Goal: Task Accomplishment & Management: Use online tool/utility

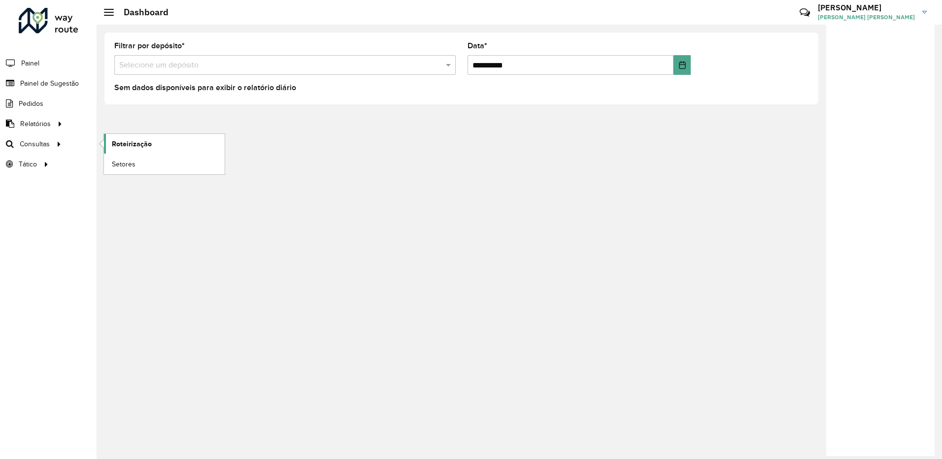
click at [121, 144] on span "Roteirização" at bounding box center [132, 144] width 40 height 10
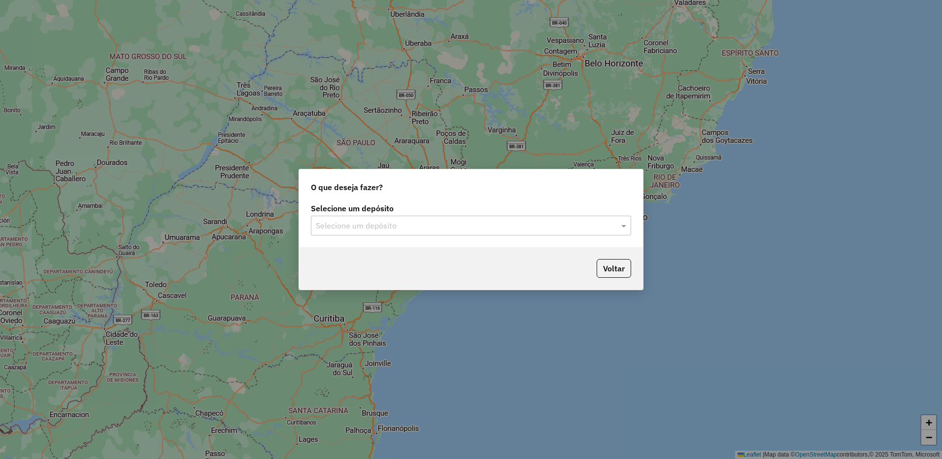
drag, startPoint x: 508, startPoint y: 212, endPoint x: 507, endPoint y: 218, distance: 6.6
click at [507, 218] on div "Selecione um depósito Selecione um depósito" at bounding box center [471, 220] width 320 height 31
click at [506, 222] on input "text" at bounding box center [461, 226] width 291 height 12
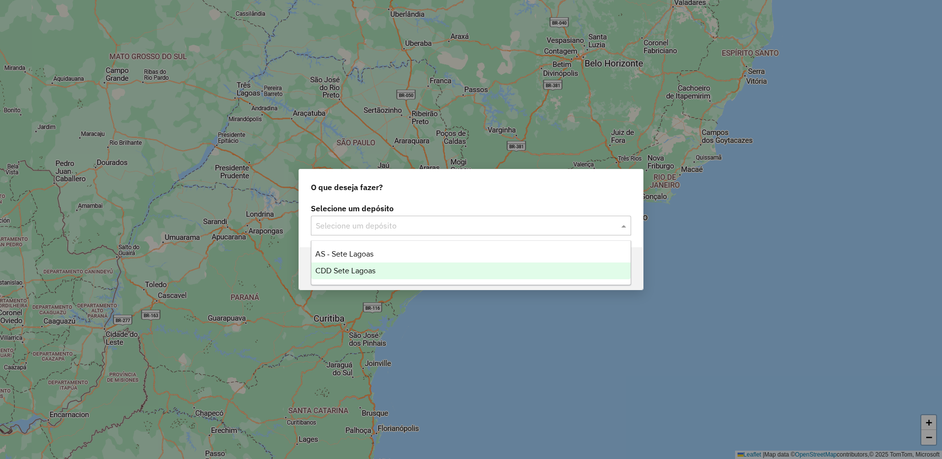
click at [387, 269] on div "CDD Sete Lagoas" at bounding box center [470, 271] width 319 height 17
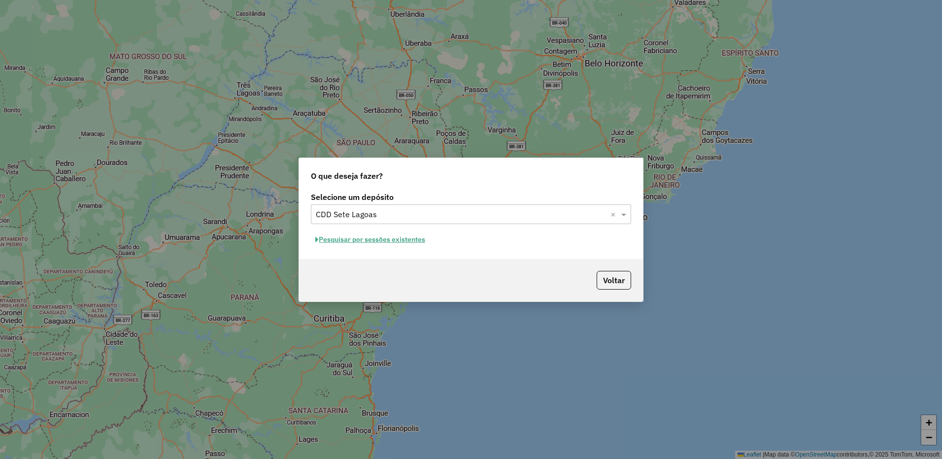
click at [367, 243] on button "Pesquisar por sessões existentes" at bounding box center [370, 239] width 119 height 15
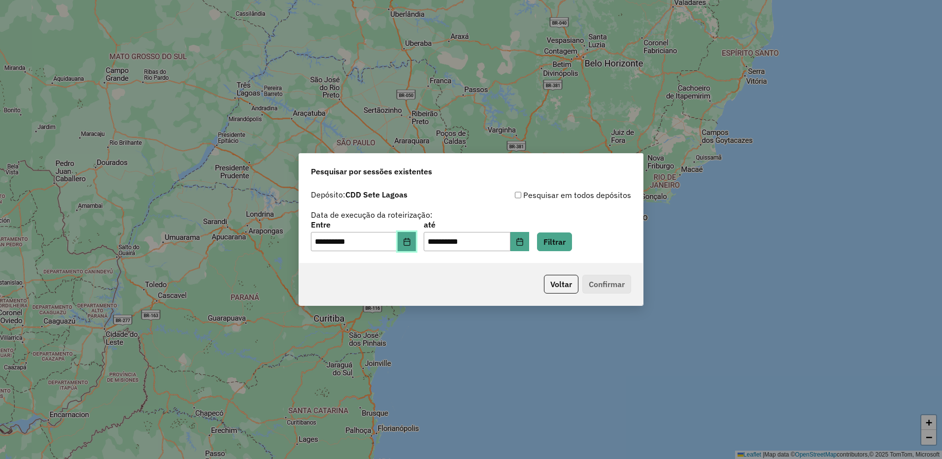
click at [416, 242] on button "Choose Date" at bounding box center [407, 242] width 19 height 20
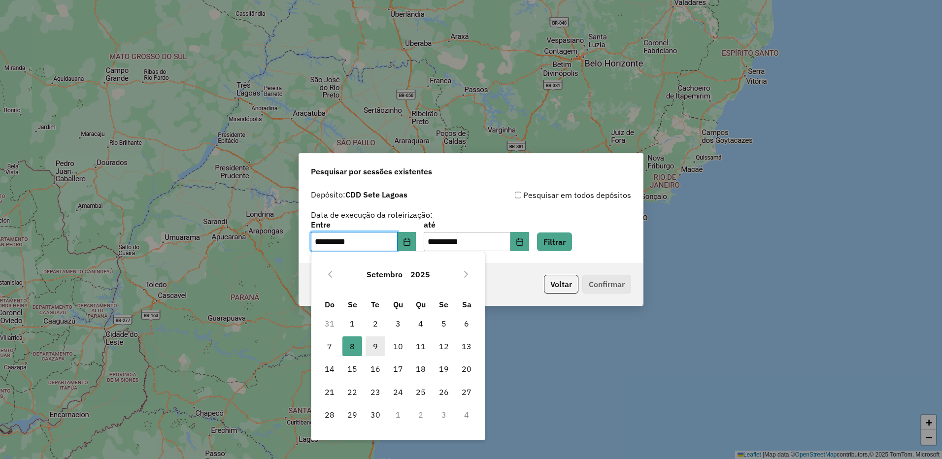
click at [373, 345] on span "9" at bounding box center [376, 346] width 20 height 20
type input "**********"
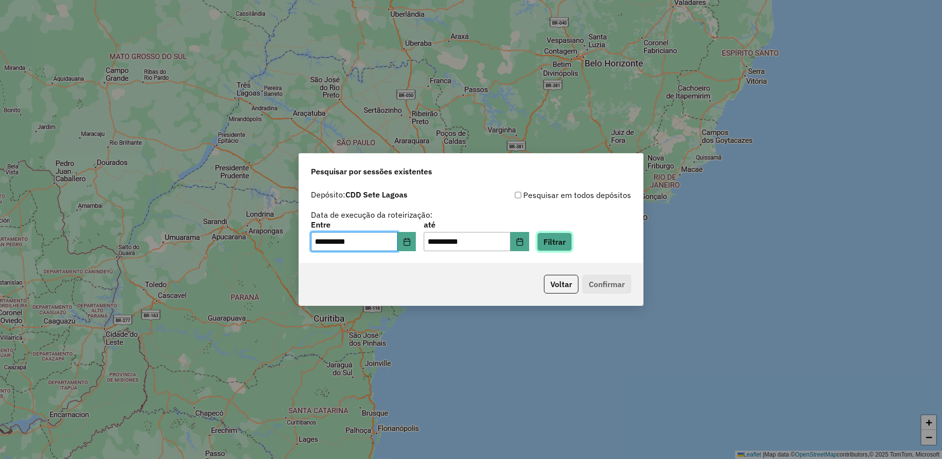
click at [567, 245] on button "Filtrar" at bounding box center [554, 242] width 35 height 19
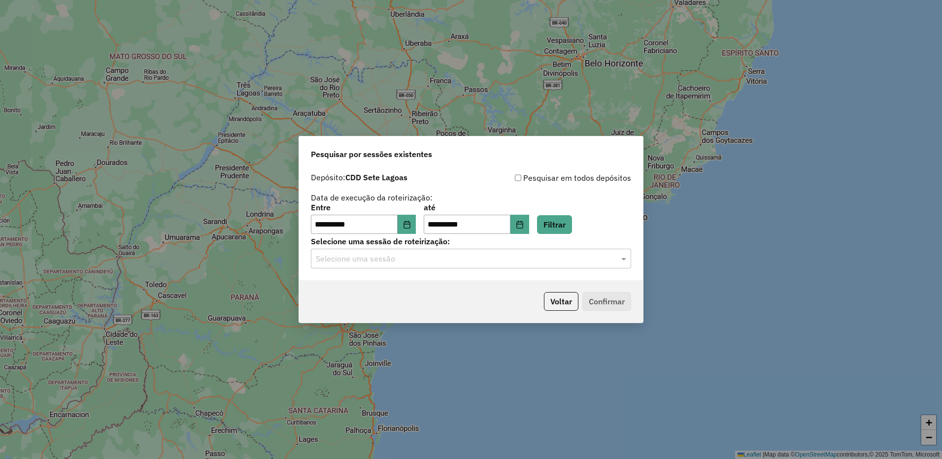
click at [444, 259] on input "text" at bounding box center [461, 259] width 291 height 12
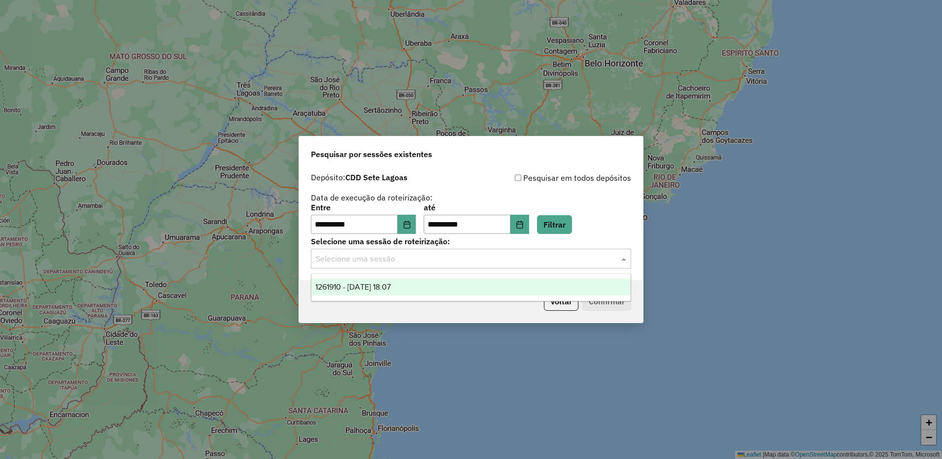
click at [446, 291] on div "1261910 - 09/09/2025 18:07" at bounding box center [470, 287] width 319 height 17
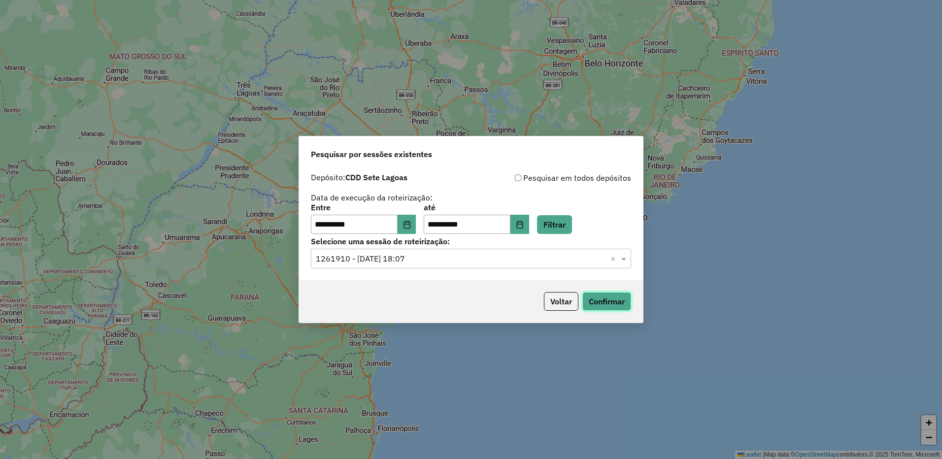
click at [599, 293] on button "Confirmar" at bounding box center [606, 301] width 49 height 19
click at [603, 302] on button "Confirmar" at bounding box center [606, 301] width 49 height 19
click at [572, 220] on button "Filtrar" at bounding box center [554, 224] width 35 height 19
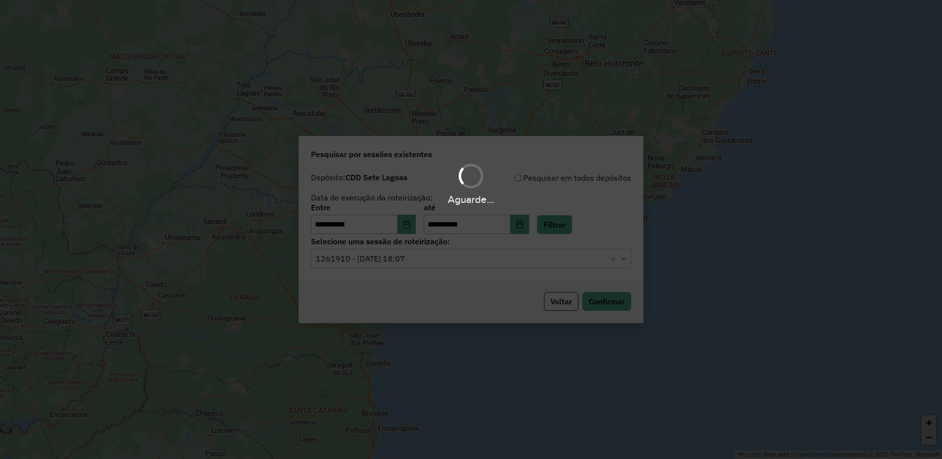
click at [554, 262] on hb-app "**********" at bounding box center [471, 229] width 942 height 459
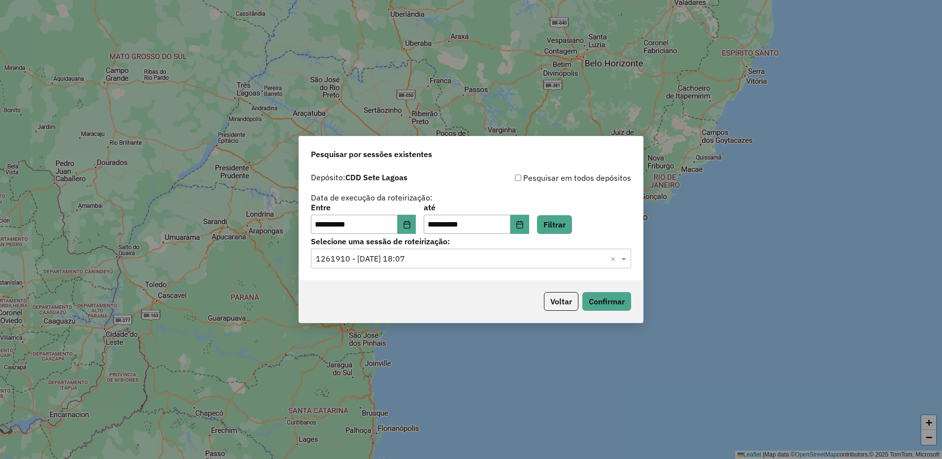
click at [554, 262] on input "text" at bounding box center [461, 259] width 291 height 12
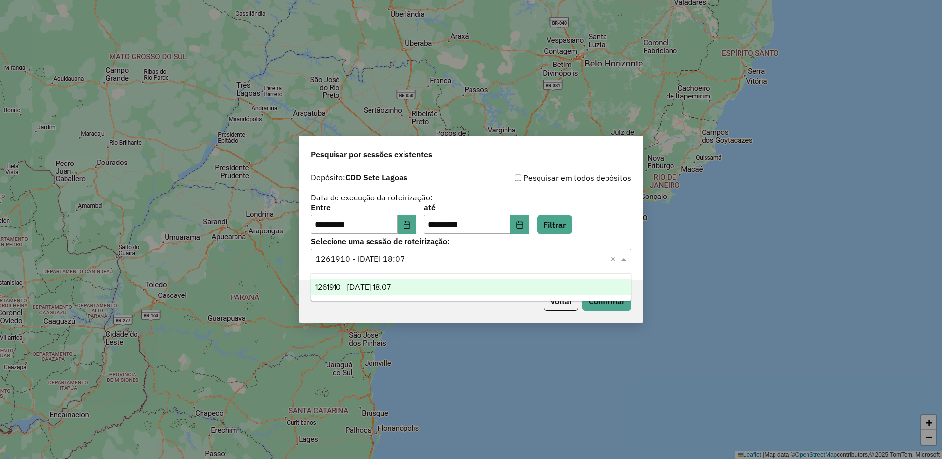
click at [554, 262] on input "text" at bounding box center [461, 259] width 291 height 12
click at [604, 308] on button "Confirmar" at bounding box center [606, 301] width 49 height 19
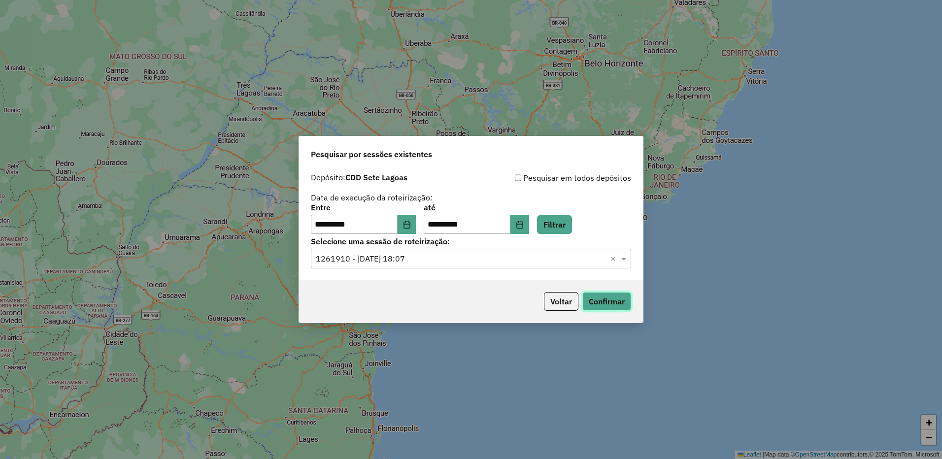
click at [617, 304] on button "Confirmar" at bounding box center [606, 301] width 49 height 19
click at [604, 297] on button "Confirmar" at bounding box center [606, 301] width 49 height 19
click at [615, 307] on button "Confirmar" at bounding box center [606, 301] width 49 height 19
click at [611, 300] on button "Confirmar" at bounding box center [606, 301] width 49 height 19
click at [610, 307] on button "Confirmar" at bounding box center [606, 301] width 49 height 19
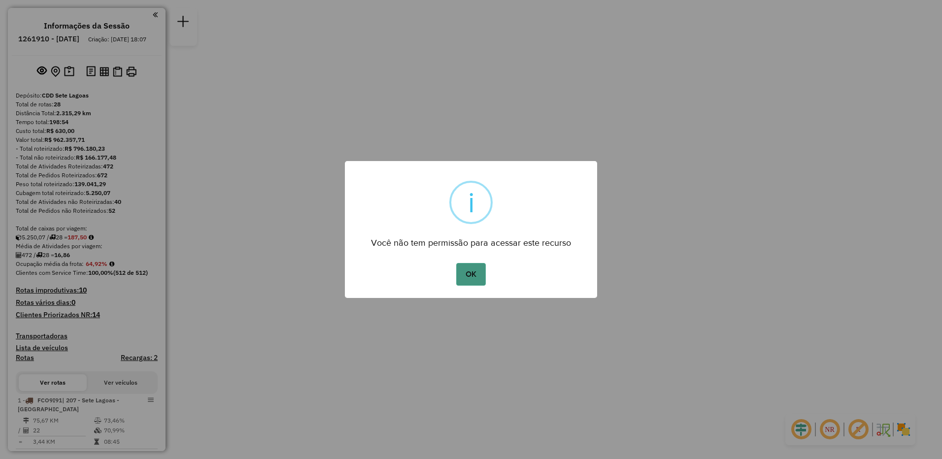
click at [466, 277] on button "OK" at bounding box center [470, 274] width 29 height 23
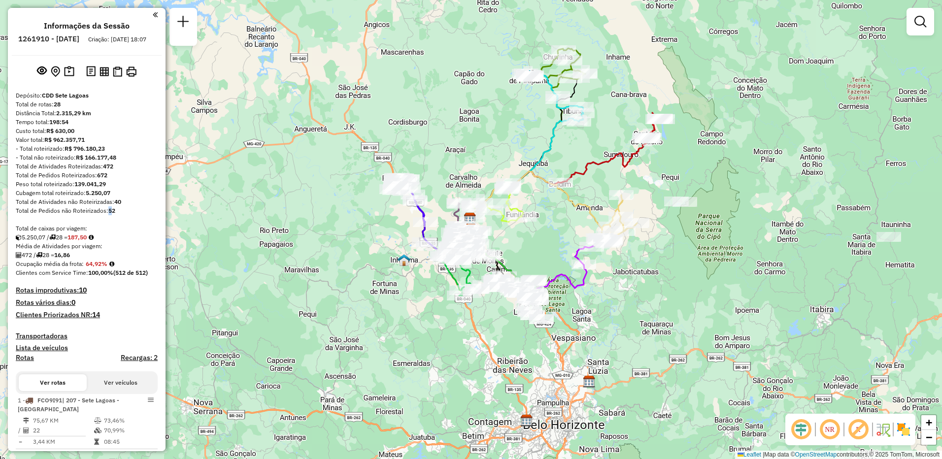
drag, startPoint x: 106, startPoint y: 222, endPoint x: 112, endPoint y: 223, distance: 6.0
click at [112, 215] on div "Total de Pedidos não Roteirizados: 52" at bounding box center [87, 210] width 142 height 9
drag, startPoint x: 112, startPoint y: 223, endPoint x: 141, endPoint y: 240, distance: 34.2
click at [142, 233] on div "Total de caixas por viagem:" at bounding box center [87, 228] width 142 height 9
drag, startPoint x: 115, startPoint y: 210, endPoint x: 126, endPoint y: 214, distance: 11.8
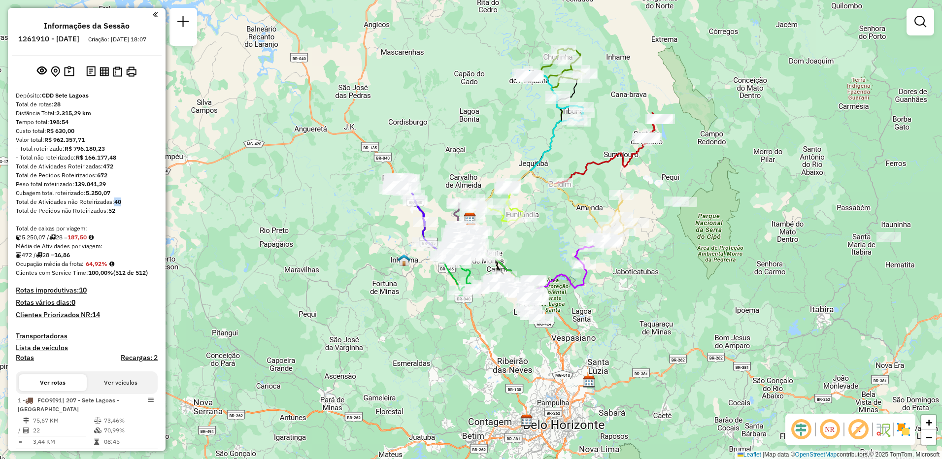
click at [126, 206] on div "Total de Atividades não Roteirizadas: 40" at bounding box center [87, 202] width 142 height 9
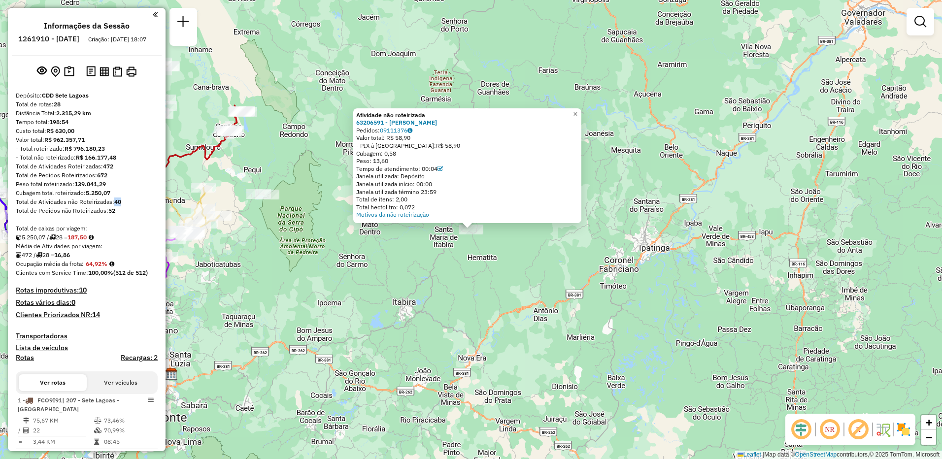
click at [497, 293] on div "Atividade não roteirizada 63206591 - RAIMUNDO BATISTA DOS SANTOS Pedidos: 09111…" at bounding box center [471, 229] width 942 height 459
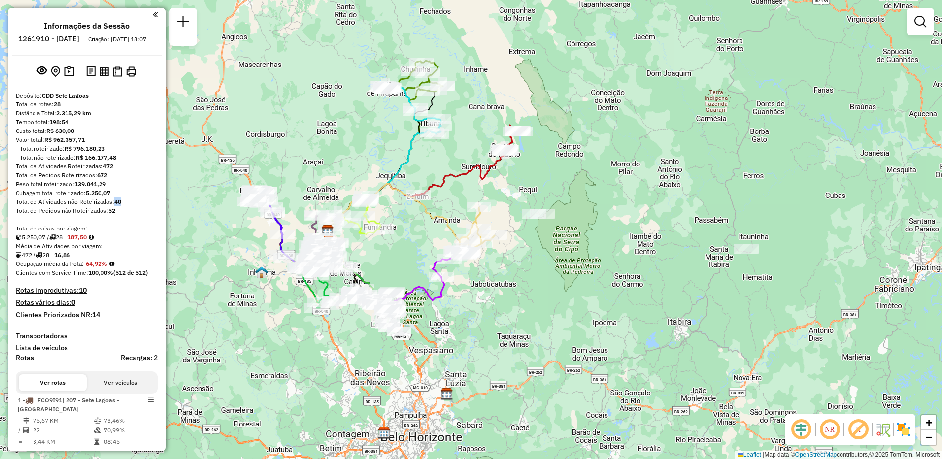
drag, startPoint x: 452, startPoint y: 255, endPoint x: 728, endPoint y: 274, distance: 276.1
click at [728, 274] on div "Janela de atendimento Grade de atendimento Capacidade Transportadoras Veículos …" at bounding box center [471, 229] width 942 height 459
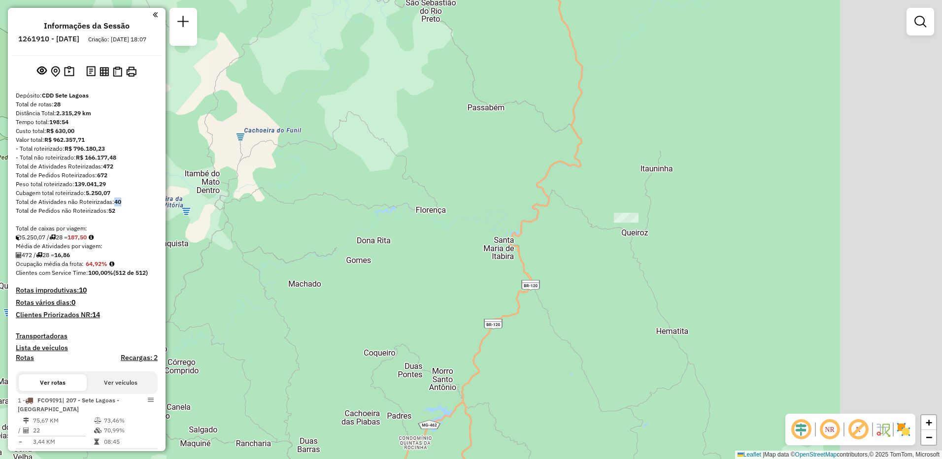
drag, startPoint x: 748, startPoint y: 267, endPoint x: 568, endPoint y: 267, distance: 180.3
click at [568, 267] on div "Janela de atendimento Grade de atendimento Capacidade Transportadoras Veículos …" at bounding box center [471, 229] width 942 height 459
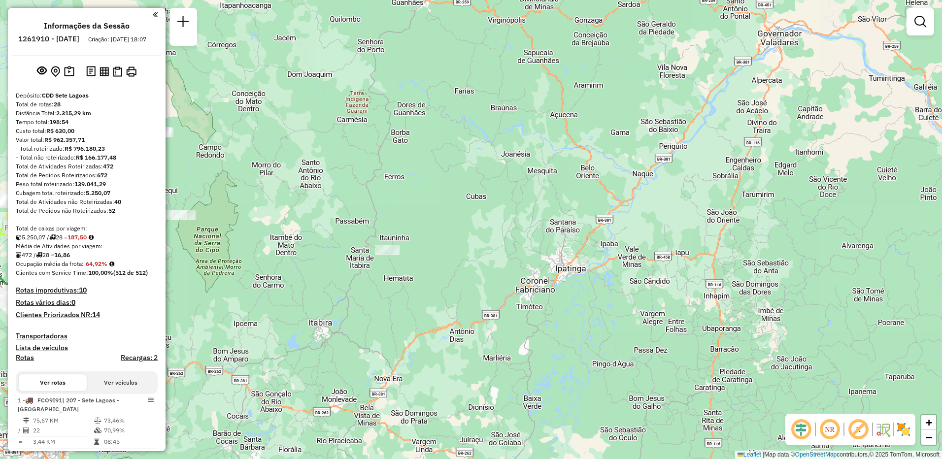
drag, startPoint x: 310, startPoint y: 287, endPoint x: 471, endPoint y: 282, distance: 161.7
click at [471, 282] on div "Janela de atendimento Grade de atendimento Capacidade Transportadoras Veículos …" at bounding box center [471, 229] width 942 height 459
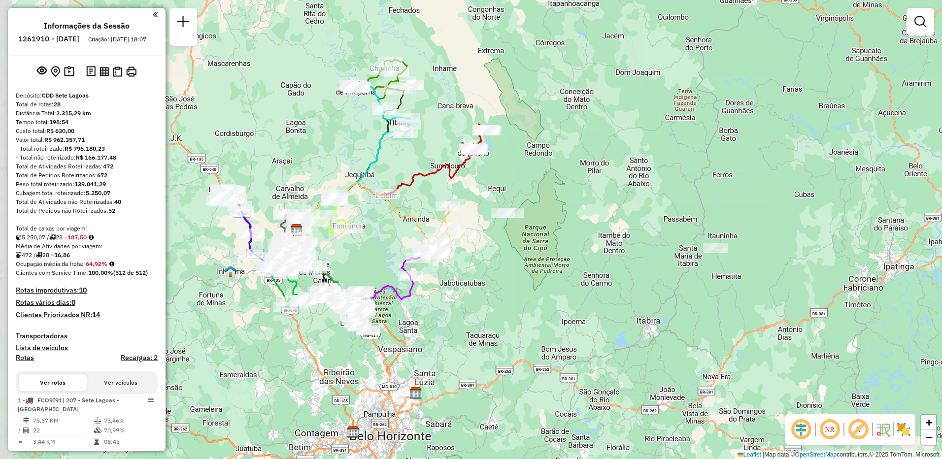
drag, startPoint x: 333, startPoint y: 259, endPoint x: 660, endPoint y: 258, distance: 326.6
click at [660, 258] on div "Janela de atendimento Grade de atendimento Capacidade Transportadoras Veículos …" at bounding box center [471, 229] width 942 height 459
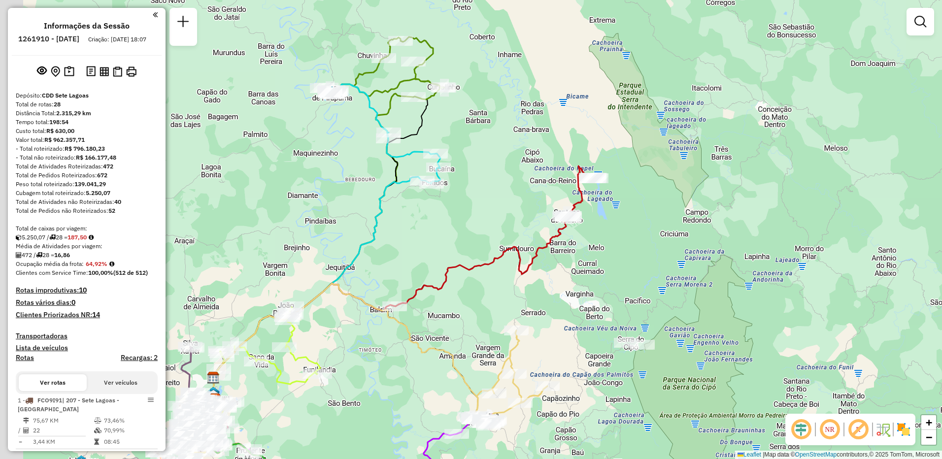
drag, startPoint x: 343, startPoint y: 125, endPoint x: 399, endPoint y: 177, distance: 76.3
click at [399, 177] on div "Janela de atendimento Grade de atendimento Capacidade Transportadoras Veículos …" at bounding box center [471, 229] width 942 height 459
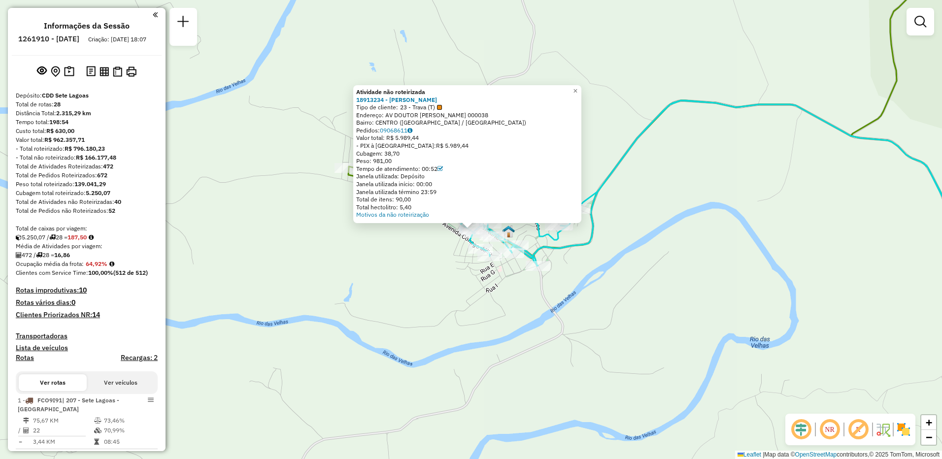
click at [411, 277] on div "Atividade não roteirizada 18913234 - SERGIO CONRADO RIODO Tipo de cliente: 23 -…" at bounding box center [471, 229] width 942 height 459
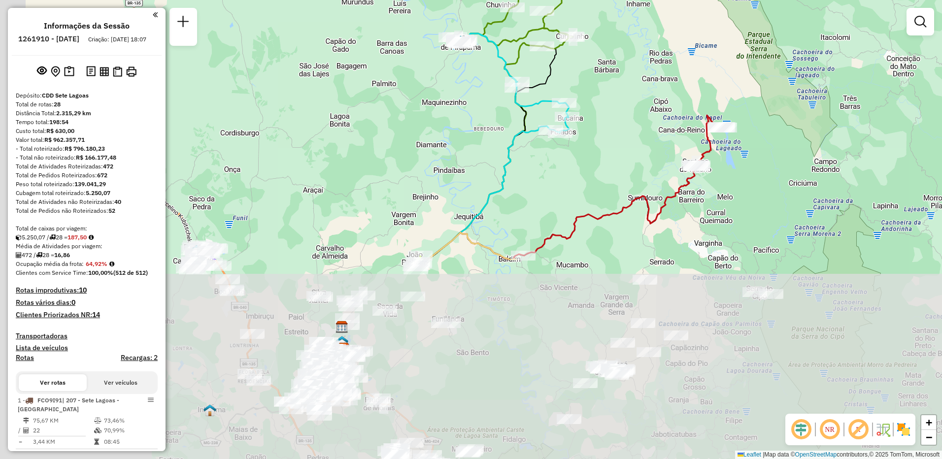
drag, startPoint x: 403, startPoint y: 341, endPoint x: 441, endPoint y: 73, distance: 270.2
click at [441, 73] on div "Janela de atendimento Grade de atendimento Capacidade Transportadoras Veículos …" at bounding box center [471, 229] width 942 height 459
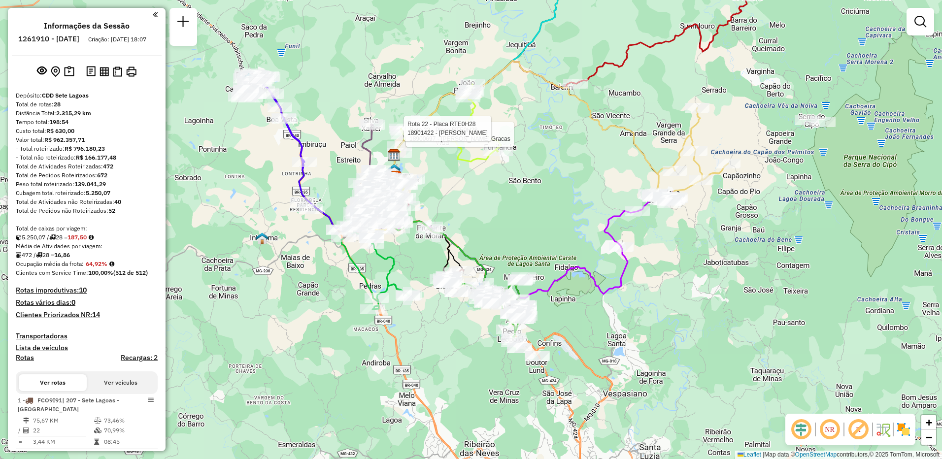
drag, startPoint x: 510, startPoint y: 297, endPoint x: 495, endPoint y: 234, distance: 64.8
click at [495, 234] on div "Rota 22 - Placa RTE0H28 18900697 - Benedito Das Gracas Rota 22 - Placa RTE0H28 …" at bounding box center [471, 229] width 942 height 459
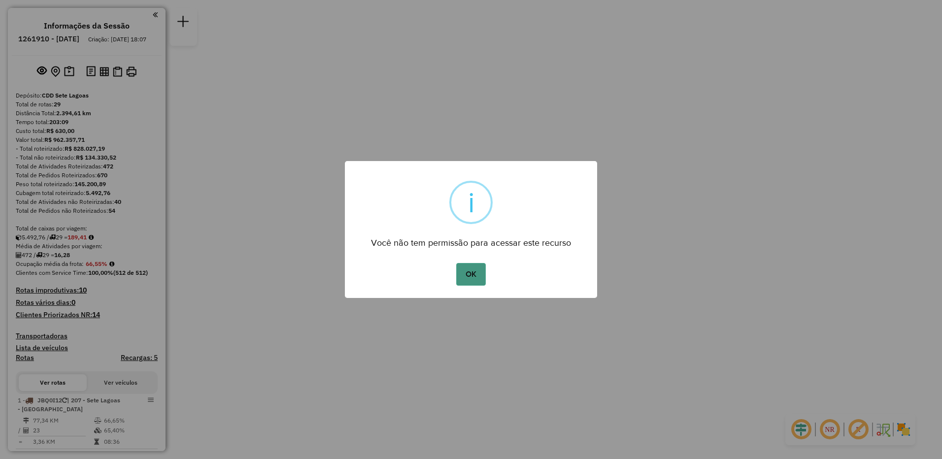
click at [467, 272] on button "OK" at bounding box center [470, 274] width 29 height 23
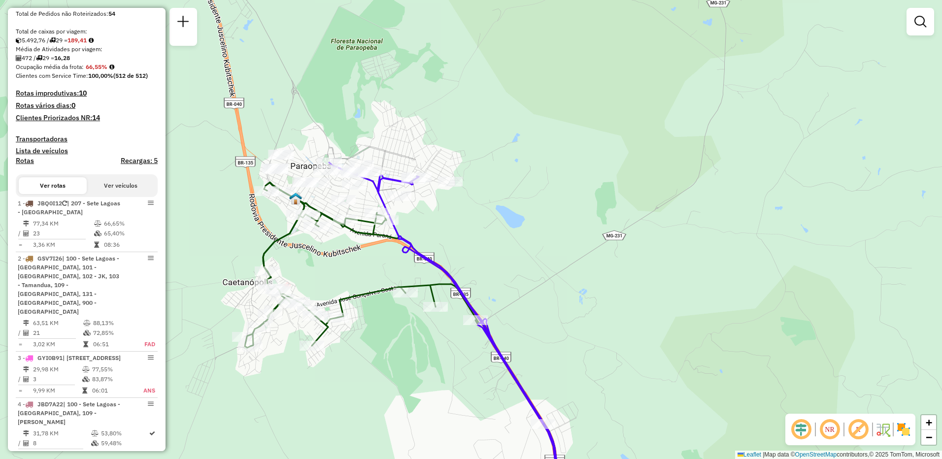
scroll to position [49, 0]
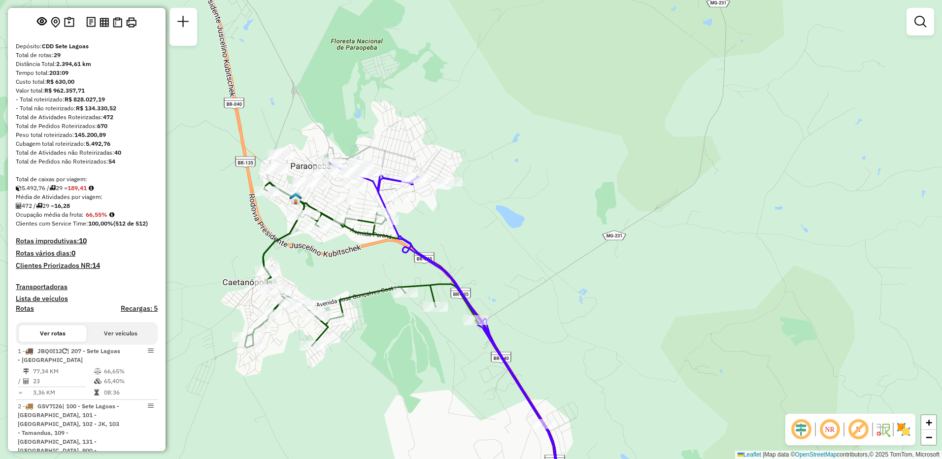
click at [83, 245] on strong "10" at bounding box center [83, 240] width 8 height 9
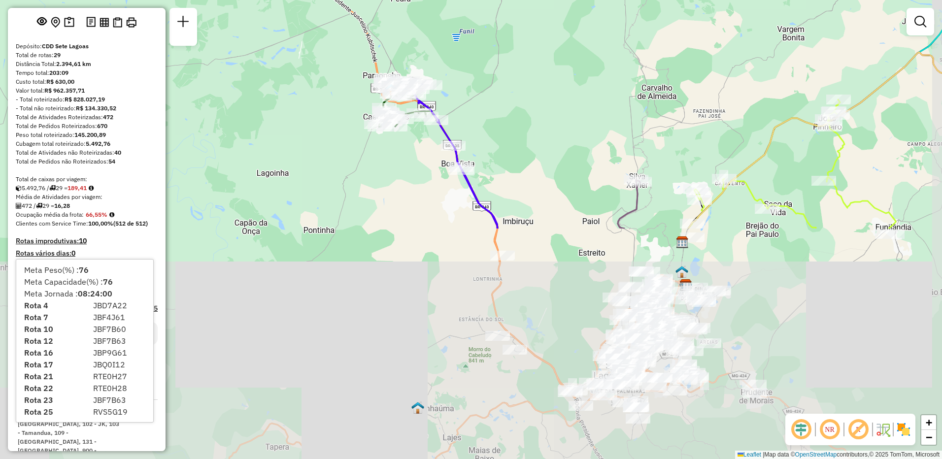
drag, startPoint x: 621, startPoint y: 423, endPoint x: 559, endPoint y: 146, distance: 283.3
click at [559, 146] on div "Janela de atendimento Grade de atendimento Capacidade Transportadoras Veículos …" at bounding box center [471, 229] width 942 height 459
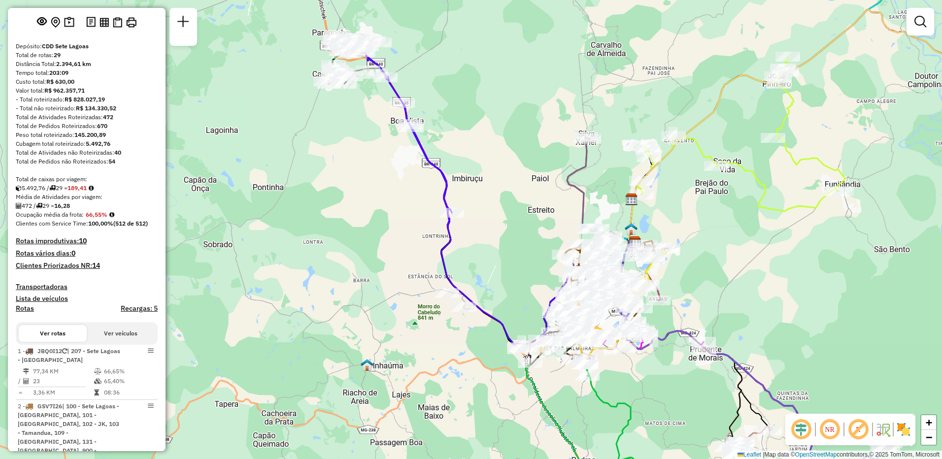
drag, startPoint x: 562, startPoint y: 315, endPoint x: 526, endPoint y: 287, distance: 44.9
click at [526, 287] on div "Janela de atendimento Grade de atendimento Capacidade Transportadoras Veículos …" at bounding box center [471, 229] width 942 height 459
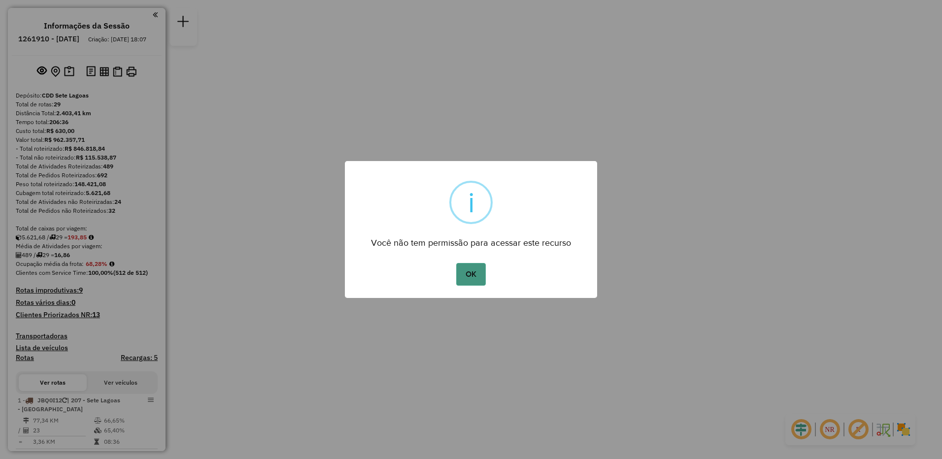
click at [466, 270] on button "OK" at bounding box center [470, 274] width 29 height 23
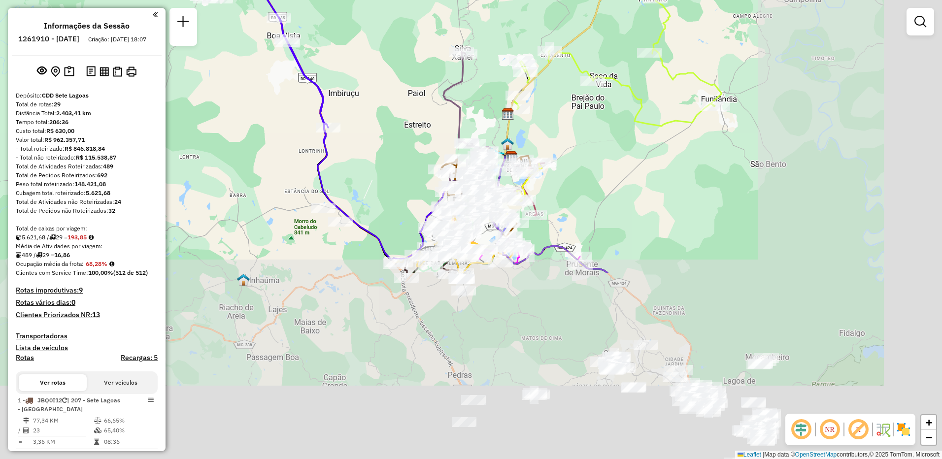
drag, startPoint x: 430, startPoint y: 282, endPoint x: 231, endPoint y: 47, distance: 308.3
click at [211, 41] on div "Janela de atendimento Grade de atendimento Capacidade Transportadoras Veículos …" at bounding box center [471, 229] width 942 height 459
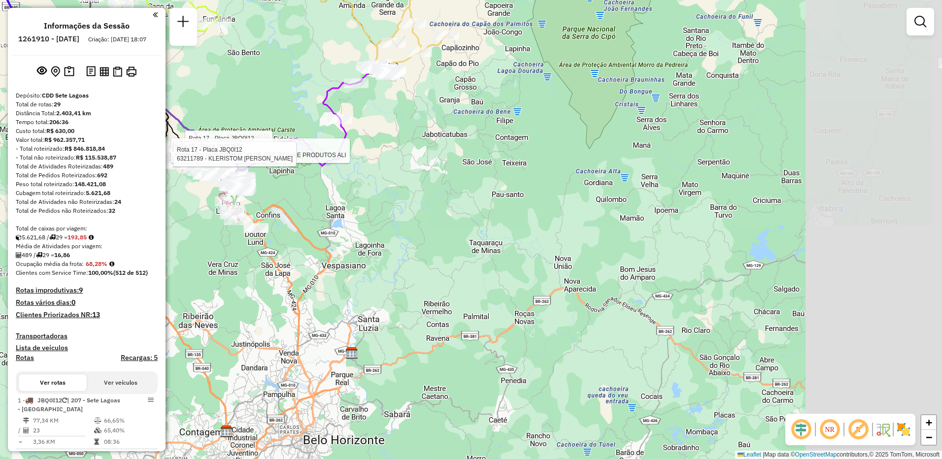
drag, startPoint x: 436, startPoint y: 335, endPoint x: 192, endPoint y: 251, distance: 259.1
click at [145, 260] on hb-router-mapa "Informações da Sessão 1261910 - 09/09/2025 Criação: 08/09/2025 18:07 Depósito: …" at bounding box center [471, 229] width 942 height 459
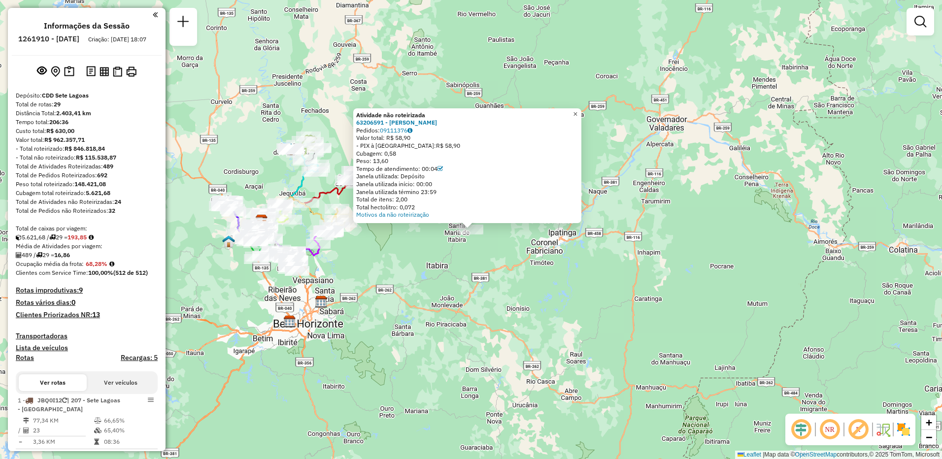
click at [581, 109] on link "×" at bounding box center [575, 114] width 12 height 12
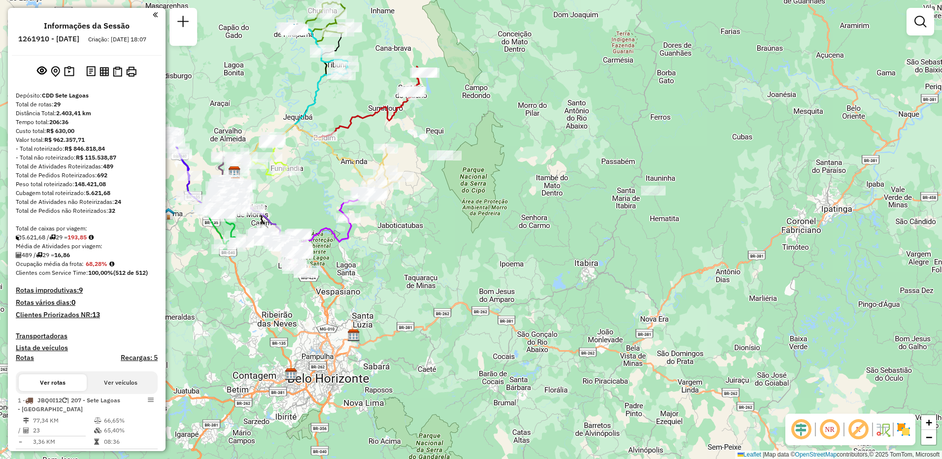
drag, startPoint x: 291, startPoint y: 256, endPoint x: 338, endPoint y: 255, distance: 47.3
click at [338, 255] on div "Janela de atendimento Grade de atendimento Capacidade Transportadoras Veículos …" at bounding box center [471, 229] width 942 height 459
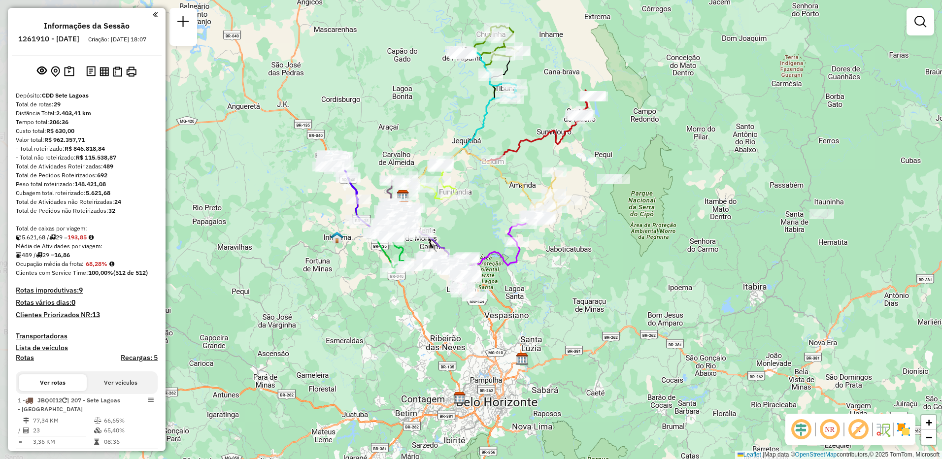
drag, startPoint x: 355, startPoint y: 258, endPoint x: 525, endPoint y: 282, distance: 172.2
click at [525, 282] on div "Janela de atendimento Grade de atendimento Capacidade Transportadoras Veículos …" at bounding box center [471, 229] width 942 height 459
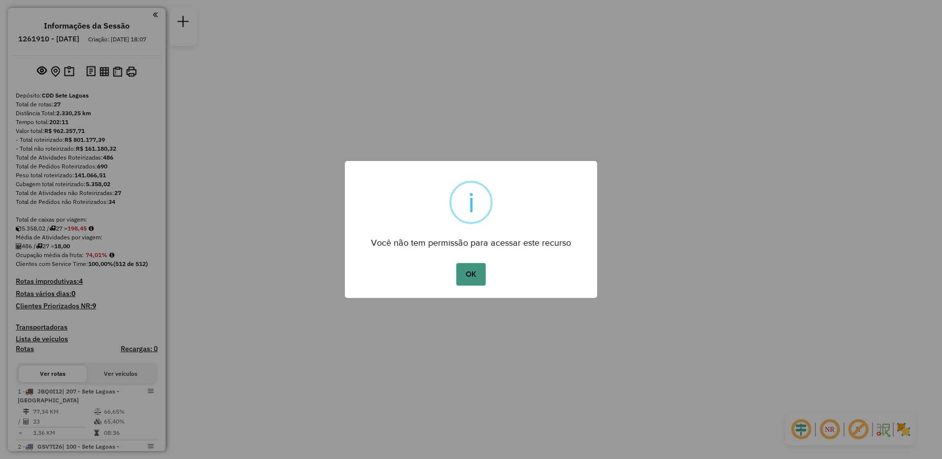
click at [477, 269] on button "OK" at bounding box center [470, 274] width 29 height 23
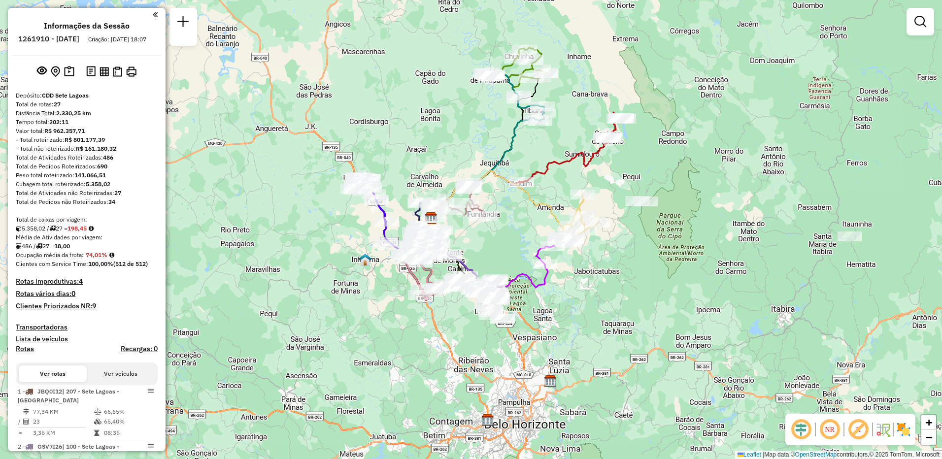
drag, startPoint x: 568, startPoint y: 307, endPoint x: 546, endPoint y: 320, distance: 24.8
click at [546, 320] on div "Janela de atendimento Grade de atendimento Capacidade Transportadoras Veículos …" at bounding box center [471, 229] width 942 height 459
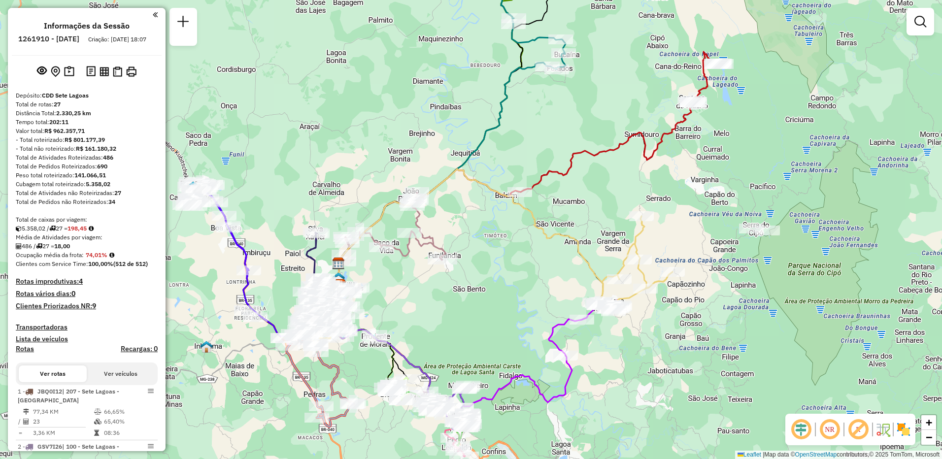
drag, startPoint x: 534, startPoint y: 211, endPoint x: 537, endPoint y: 226, distance: 14.8
click at [537, 226] on icon at bounding box center [504, 237] width 335 height 136
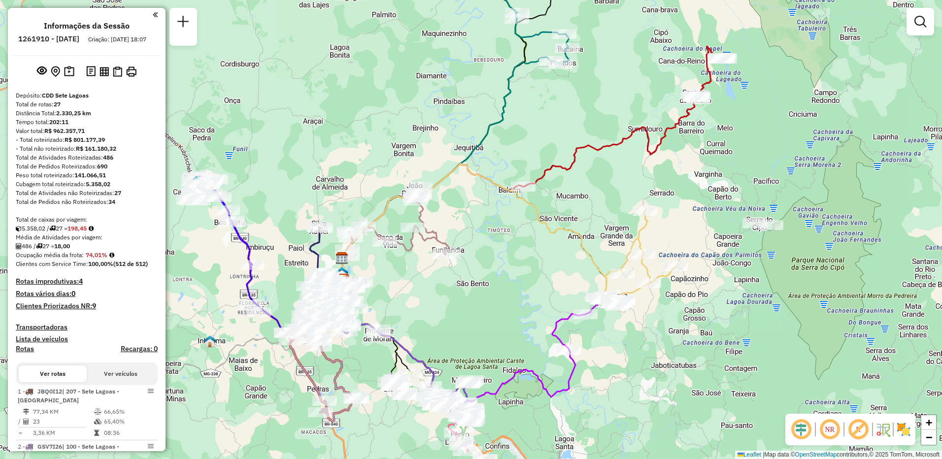
drag, startPoint x: 634, startPoint y: 33, endPoint x: 515, endPoint y: 0, distance: 122.9
click at [634, 33] on div "Janela de atendimento Grade de atendimento Capacidade Transportadoras Veículos …" at bounding box center [471, 229] width 942 height 459
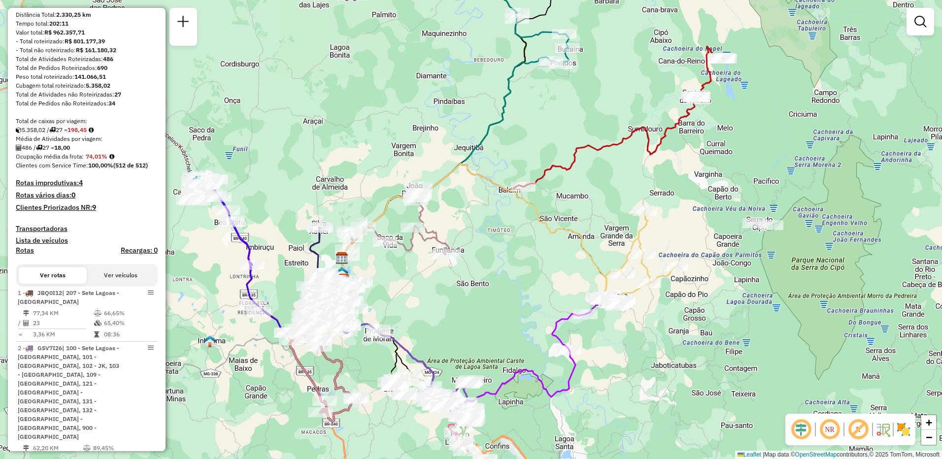
scroll to position [148, 0]
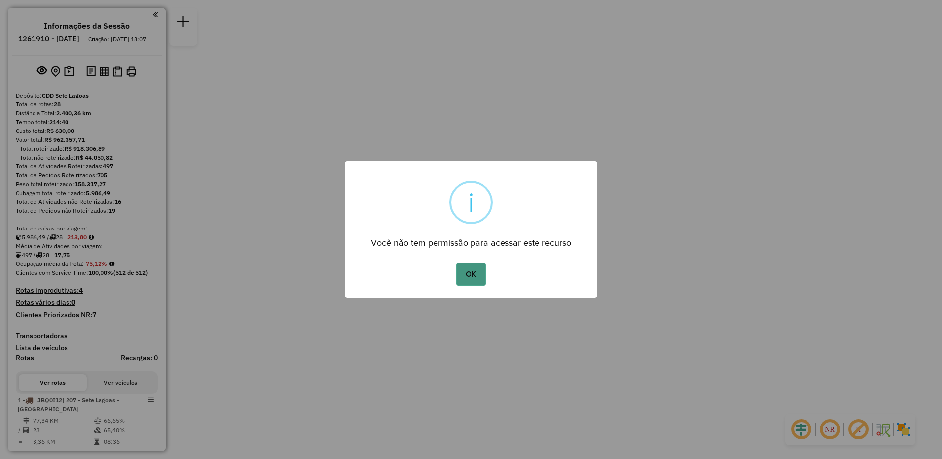
click at [466, 272] on button "OK" at bounding box center [470, 274] width 29 height 23
click at [476, 274] on button "OK" at bounding box center [470, 274] width 29 height 23
click at [473, 269] on button "OK" at bounding box center [470, 274] width 29 height 23
click at [467, 272] on button "OK" at bounding box center [470, 274] width 29 height 23
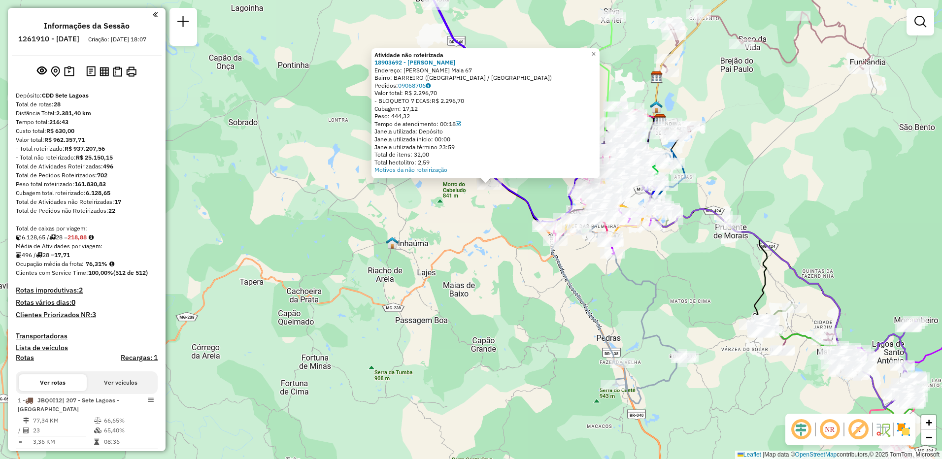
click at [493, 229] on div "Atividade não roteirizada 18903692 - CRISTIANE PEREIRA DA Endereço: R Palmério …" at bounding box center [471, 229] width 942 height 459
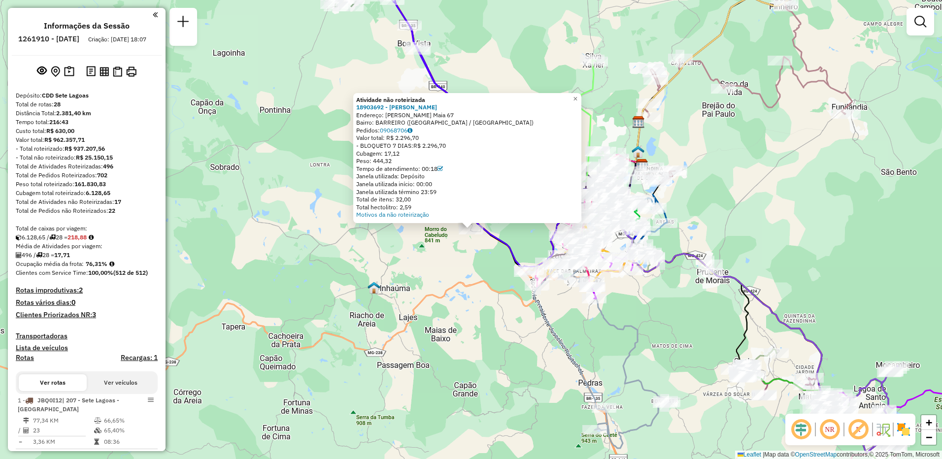
click at [494, 264] on div "Atividade não roteirizada 18903692 - CRISTIANE PEREIRA DA Endereço: R Palmério …" at bounding box center [471, 229] width 942 height 459
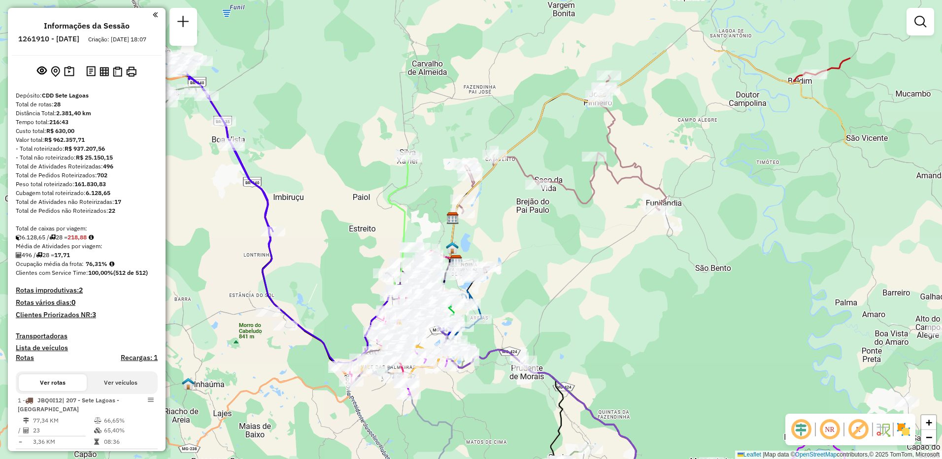
drag, startPoint x: 807, startPoint y: 86, endPoint x: 632, endPoint y: 180, distance: 199.5
click at [632, 180] on icon at bounding box center [557, 177] width 217 height 204
